Goal: Find contact information: Find contact information

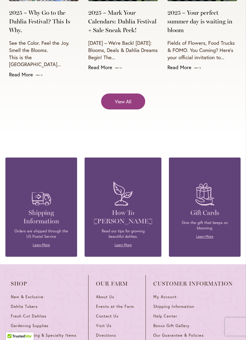
scroll to position [2313, 0]
click at [109, 308] on span "Visit Us" at bounding box center [104, 325] width 16 height 5
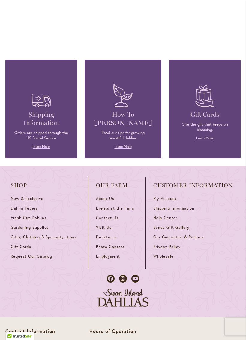
scroll to position [597, 0]
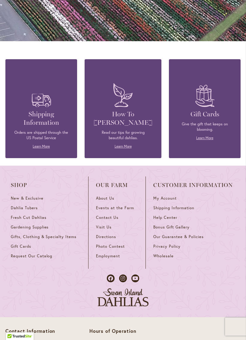
click at [110, 197] on span "About Us" at bounding box center [105, 198] width 18 height 5
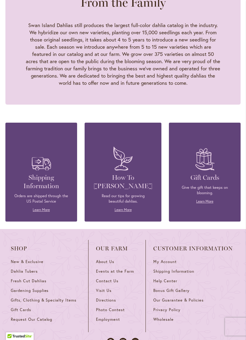
scroll to position [669, 0]
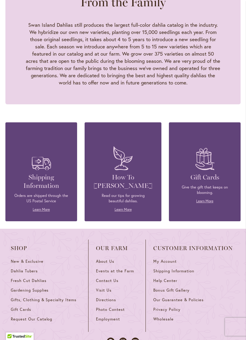
click at [109, 288] on span "Visit Us" at bounding box center [104, 290] width 16 height 5
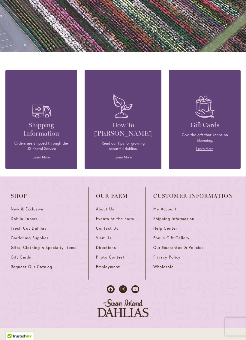
scroll to position [587, 0]
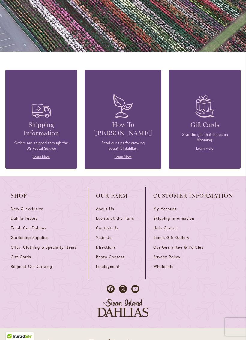
click at [118, 229] on link "Contact Us" at bounding box center [117, 230] width 42 height 10
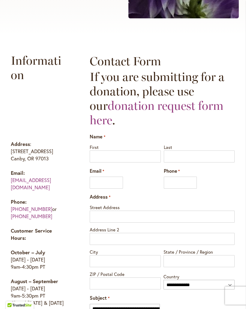
scroll to position [249, 0]
